Goal: Task Accomplishment & Management: Use online tool/utility

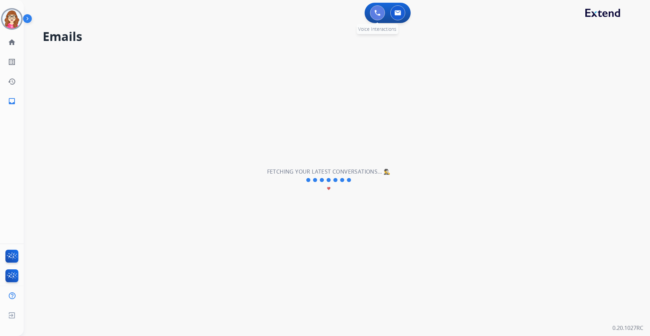
click at [375, 14] on img at bounding box center [378, 13] width 6 height 6
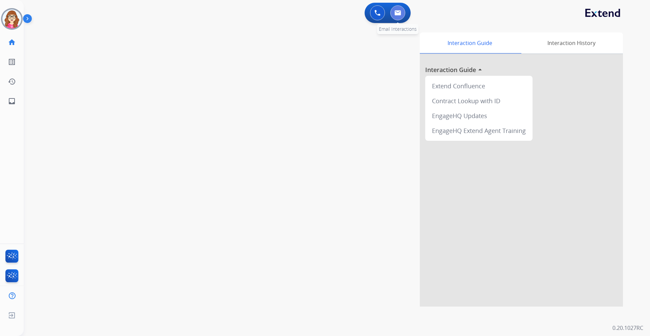
click at [402, 16] on button at bounding box center [398, 12] width 15 height 15
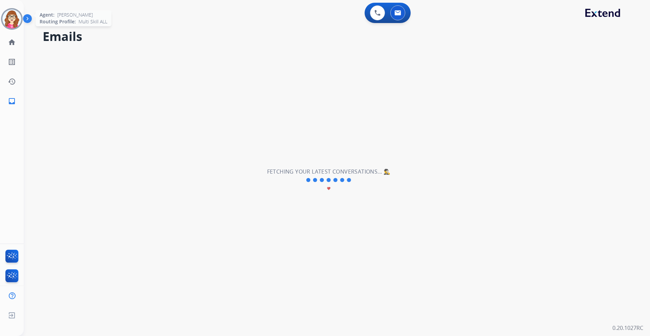
click at [15, 17] on img at bounding box center [11, 18] width 19 height 19
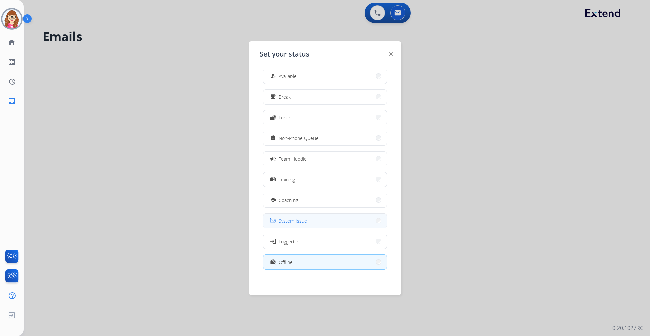
scroll to position [2, 0]
click at [164, 87] on div at bounding box center [325, 168] width 650 height 336
